Goal: Register for event/course

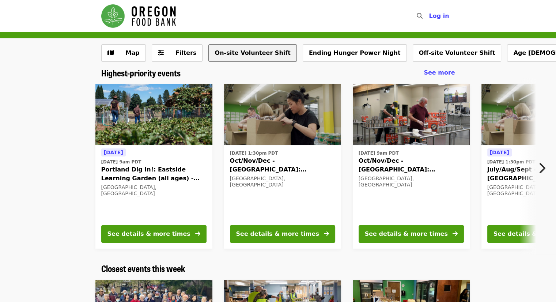
click at [255, 52] on button "On-site Volunteer Shift" at bounding box center [252, 53] width 88 height 18
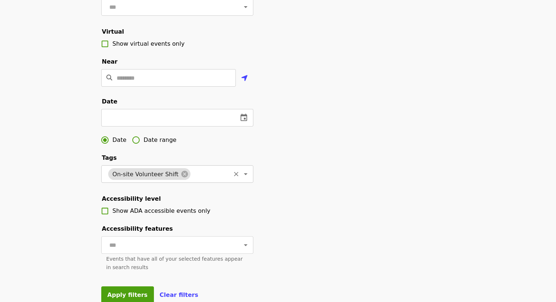
scroll to position [146, 0]
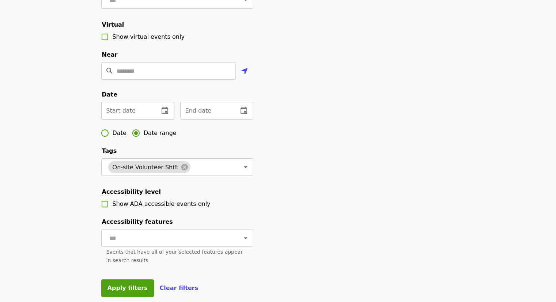
click at [142, 118] on input "text" at bounding box center [127, 111] width 52 height 18
click at [167, 114] on icon "change date" at bounding box center [165, 110] width 7 height 7
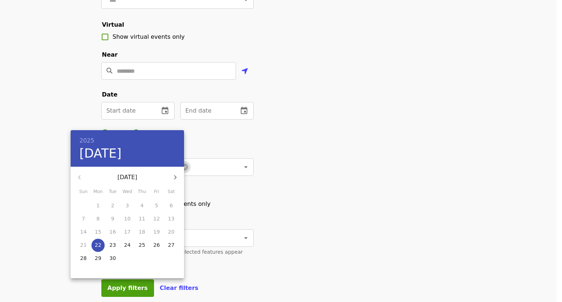
click at [95, 259] on p "29" at bounding box center [98, 258] width 7 height 7
type input "**********"
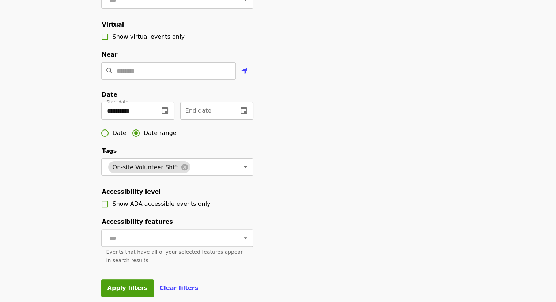
click at [244, 115] on icon "change date" at bounding box center [244, 110] width 9 height 9
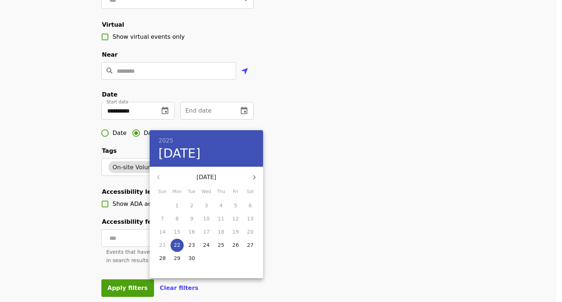
click at [253, 177] on icon "button" at bounding box center [254, 177] width 9 height 9
click at [237, 206] on p "3" at bounding box center [235, 205] width 3 height 7
type input "**********"
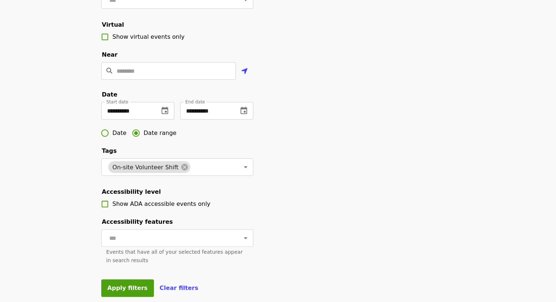
click at [331, 129] on div "**********" at bounding box center [278, 102] width 366 height 408
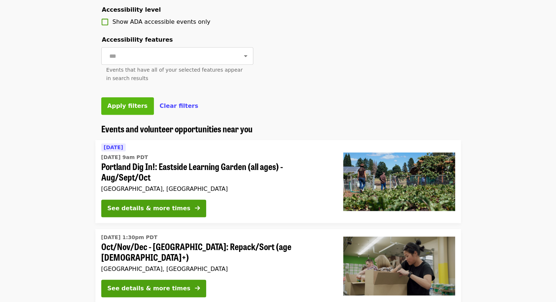
scroll to position [329, 0]
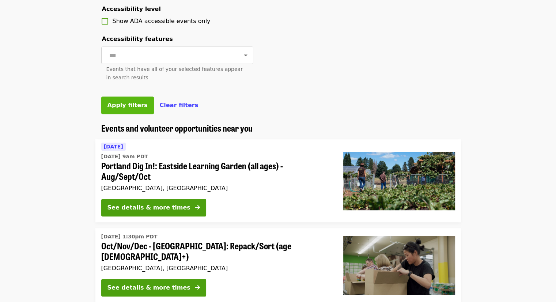
click at [116, 109] on span "Apply filters" at bounding box center [128, 105] width 40 height 7
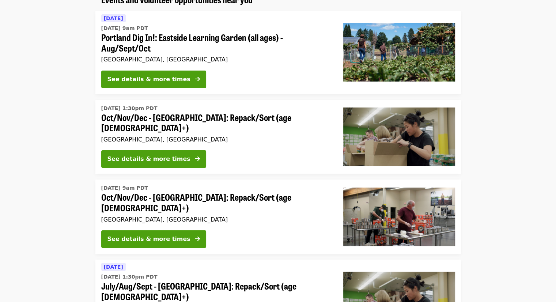
scroll to position [73, 0]
click at [152, 235] on div "See details & more times" at bounding box center [149, 239] width 83 height 9
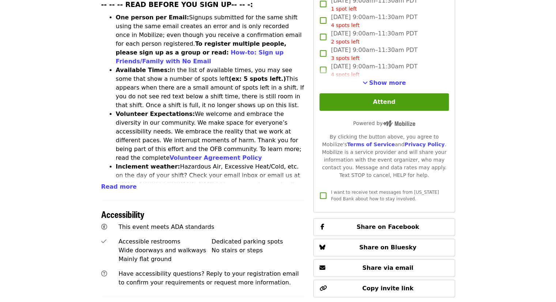
scroll to position [203, 0]
